Goal: Information Seeking & Learning: Find specific fact

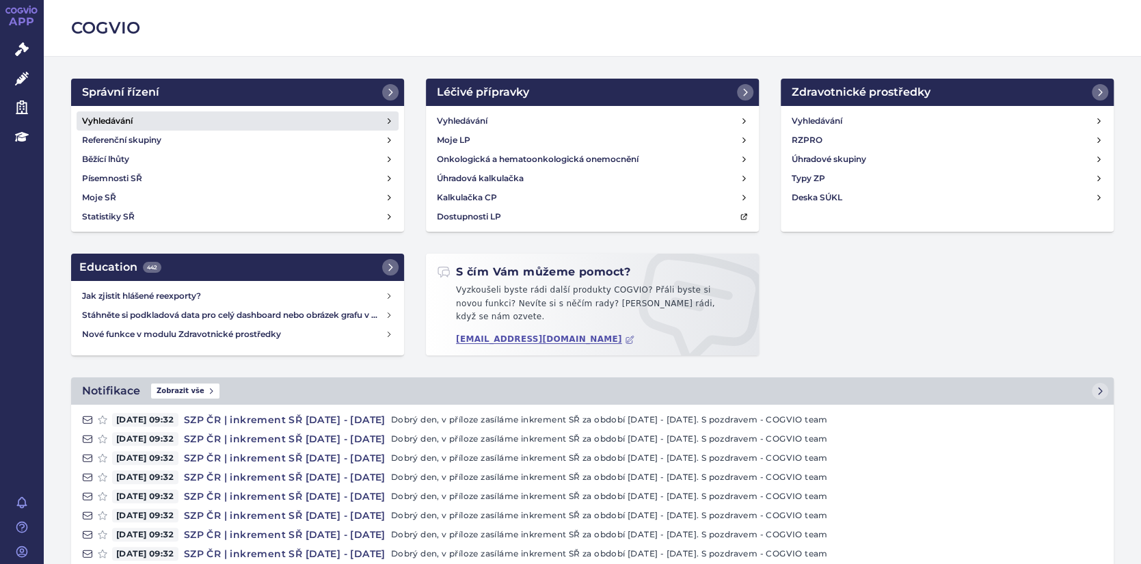
click at [100, 119] on h4 "Vyhledávání" at bounding box center [107, 121] width 51 height 14
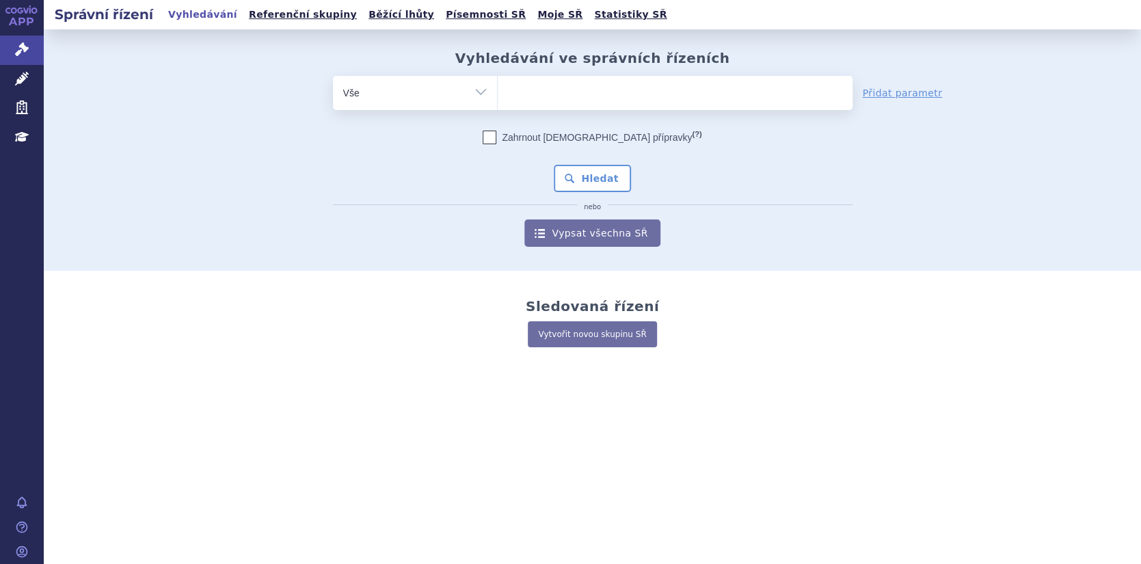
click at [528, 96] on ul at bounding box center [675, 90] width 355 height 29
click at [498, 96] on select at bounding box center [497, 92] width 1 height 34
type input "J0"
type input "J07"
type input "J07B"
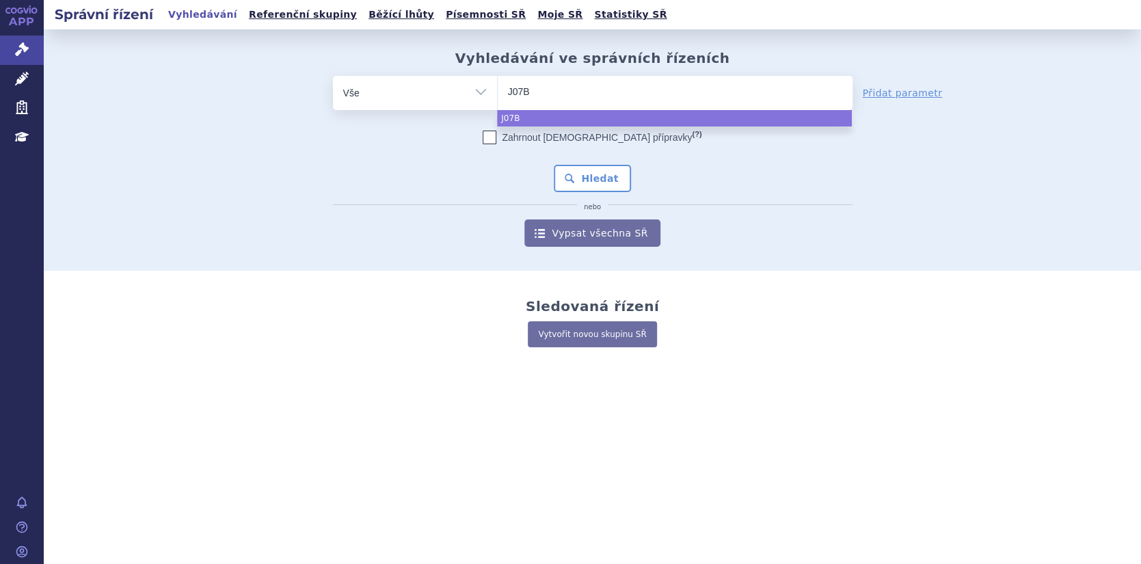
type input "J07BB"
type input "J07BB0"
type input "J07BB02"
select select "J07BB02"
click at [587, 178] on button "Hledat" at bounding box center [592, 178] width 77 height 27
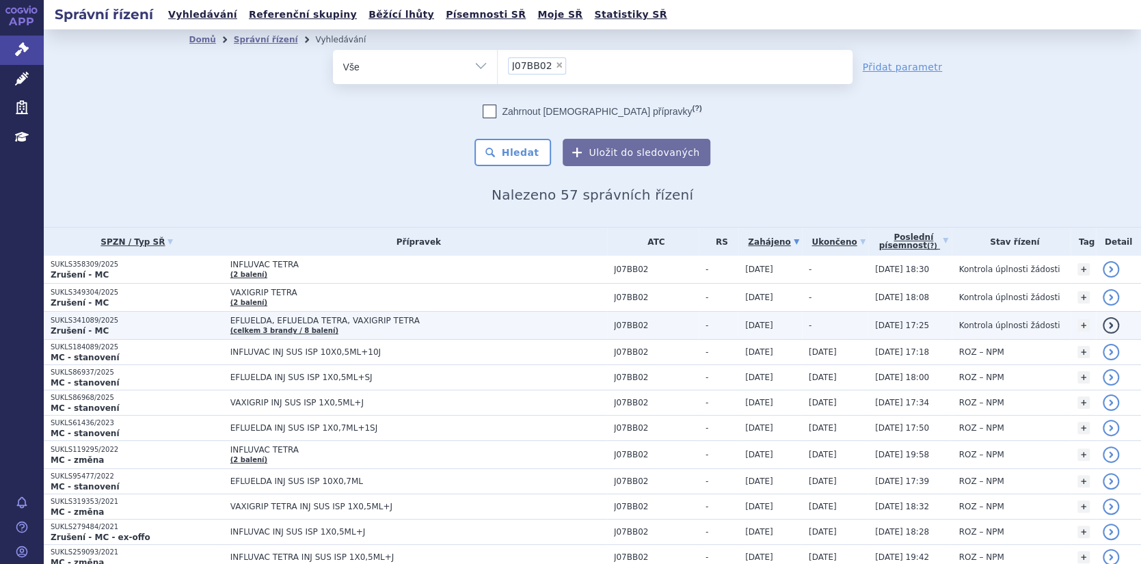
click at [1103, 326] on link "detail" at bounding box center [1111, 325] width 16 height 16
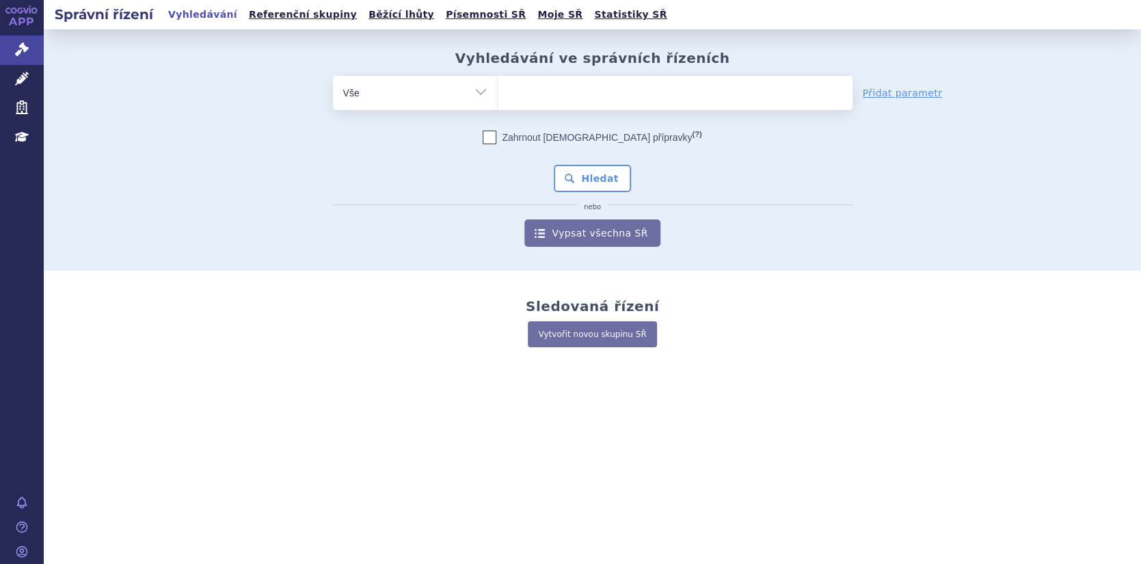
click at [522, 92] on ul at bounding box center [675, 90] width 355 height 29
click at [498, 92] on select at bounding box center [497, 92] width 1 height 34
type input "J0"
type input "J07"
type input "J07B"
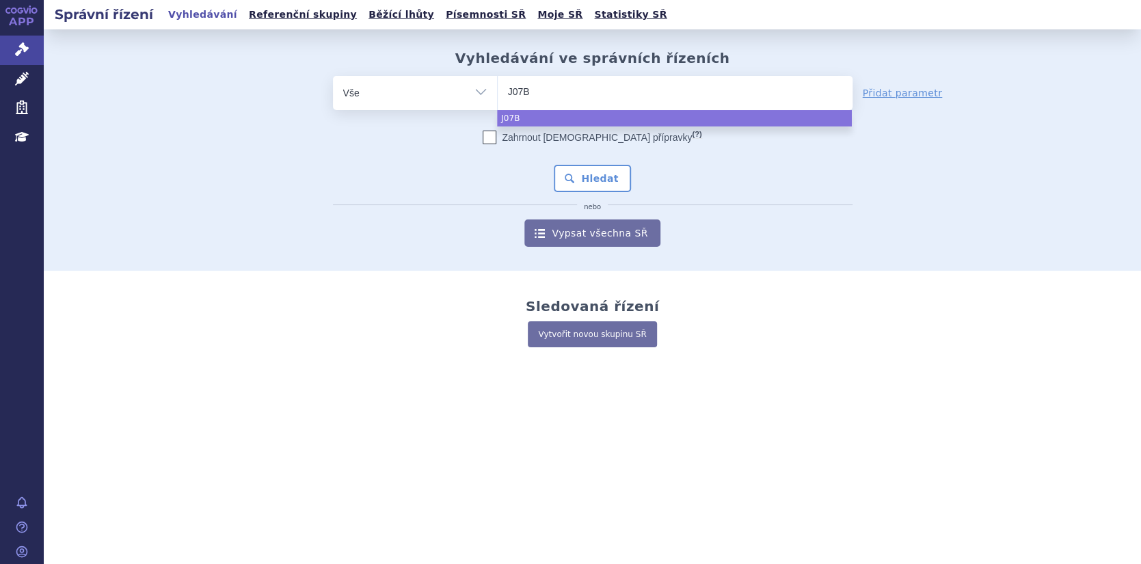
type input "J07BB"
type input "J07BB0"
type input "J07BB02"
select select "J07BB02"
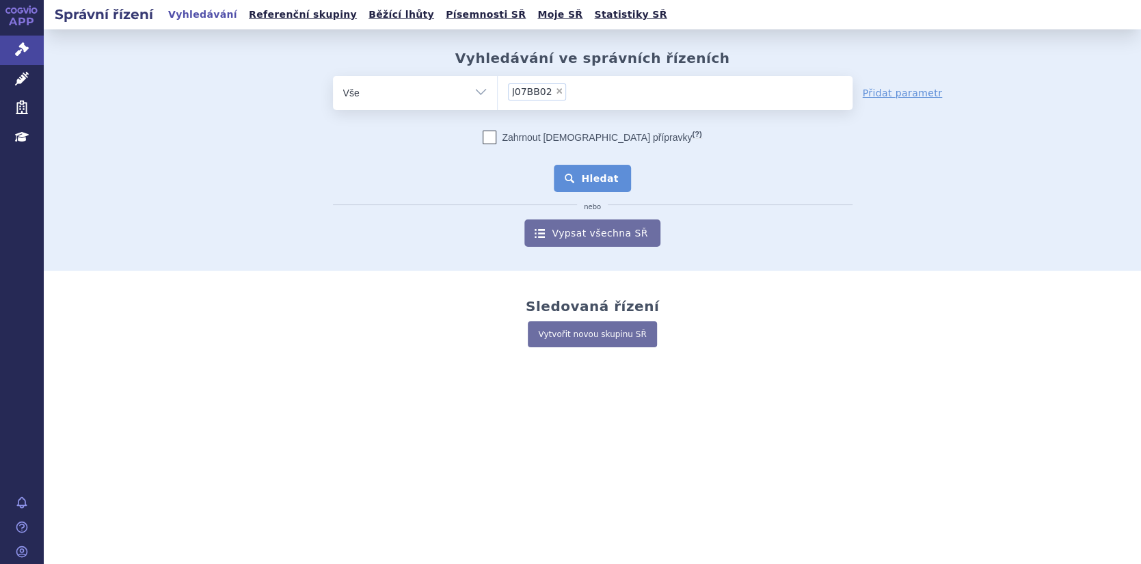
click at [587, 178] on button "Hledat" at bounding box center [592, 178] width 77 height 27
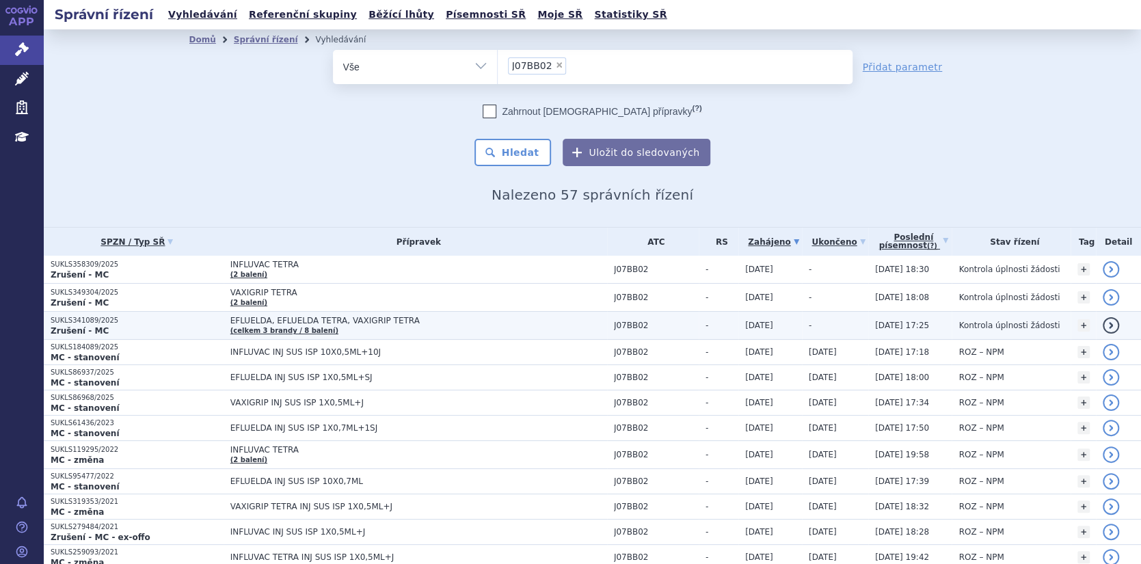
click at [468, 329] on td "EFLUELDA, EFLUELDA TETRA, VAXIGRIP TETRA (celkem 3 brandy / 8 balení)" at bounding box center [415, 326] width 383 height 28
click at [470, 327] on td "EFLUELDA, EFLUELDA TETRA, VAXIGRIP TETRA (celkem 3 brandy / 8 balení)" at bounding box center [415, 326] width 383 height 28
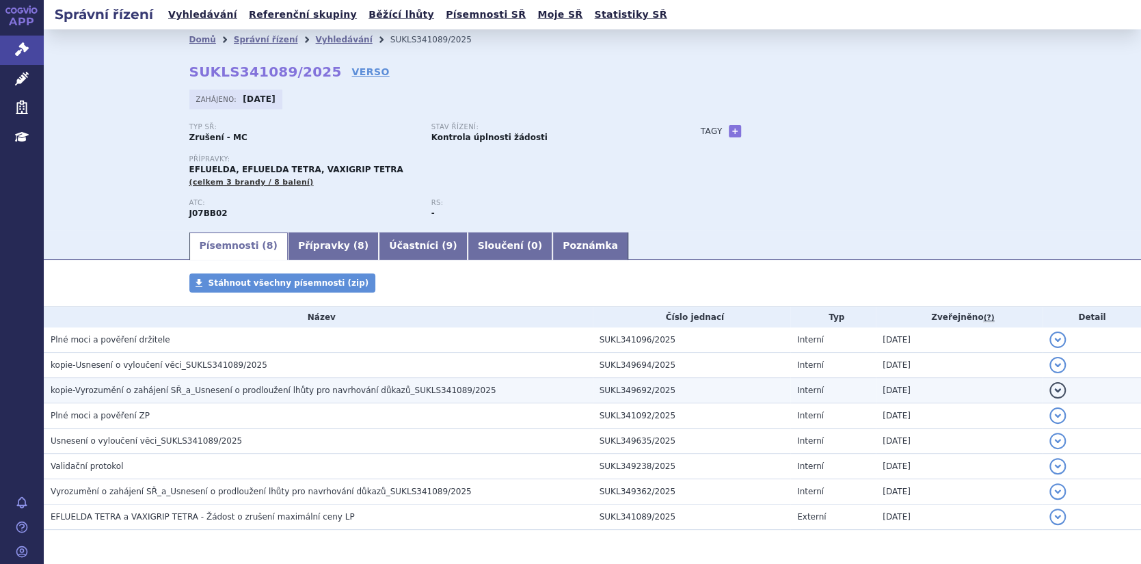
click at [1056, 390] on td "detail" at bounding box center [1091, 390] width 98 height 25
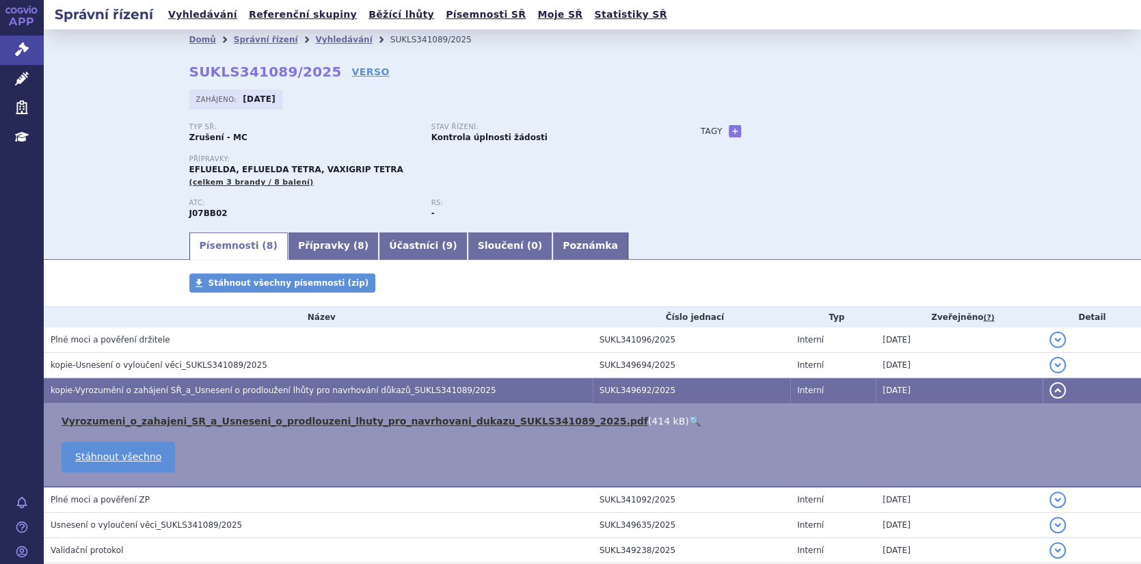
click at [418, 418] on link "Vyrozumeni_o_zahajeni_SR_a_Usneseni_o_prodlouzeni_lhuty_pro_navrhovani_dukazu_S…" at bounding box center [355, 421] width 586 height 11
